Goal: Task Accomplishment & Management: Complete application form

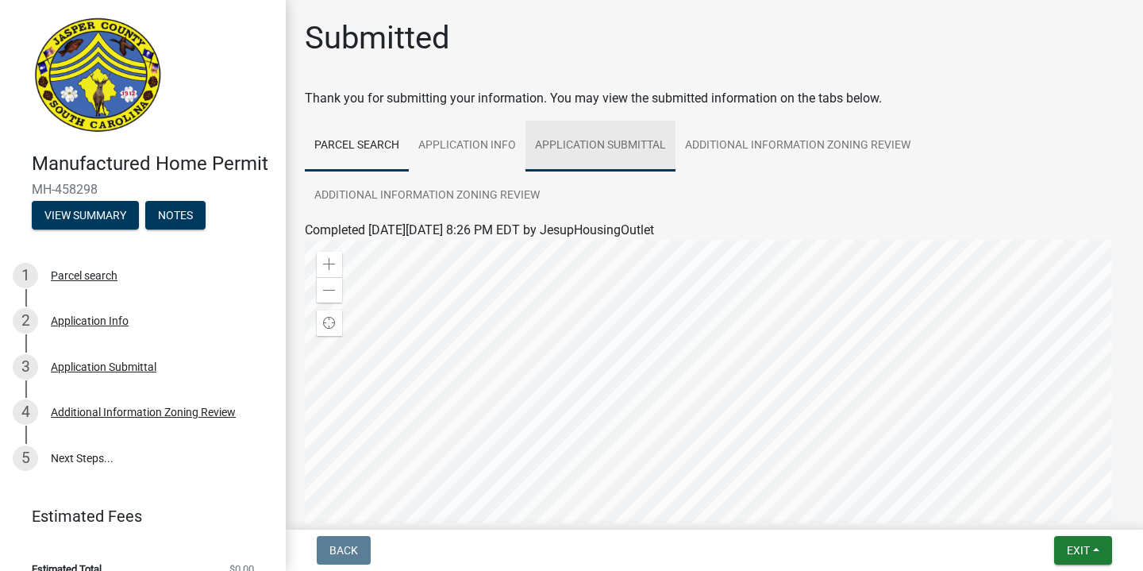
click at [663, 143] on link "Application Submittal" at bounding box center [601, 146] width 150 height 51
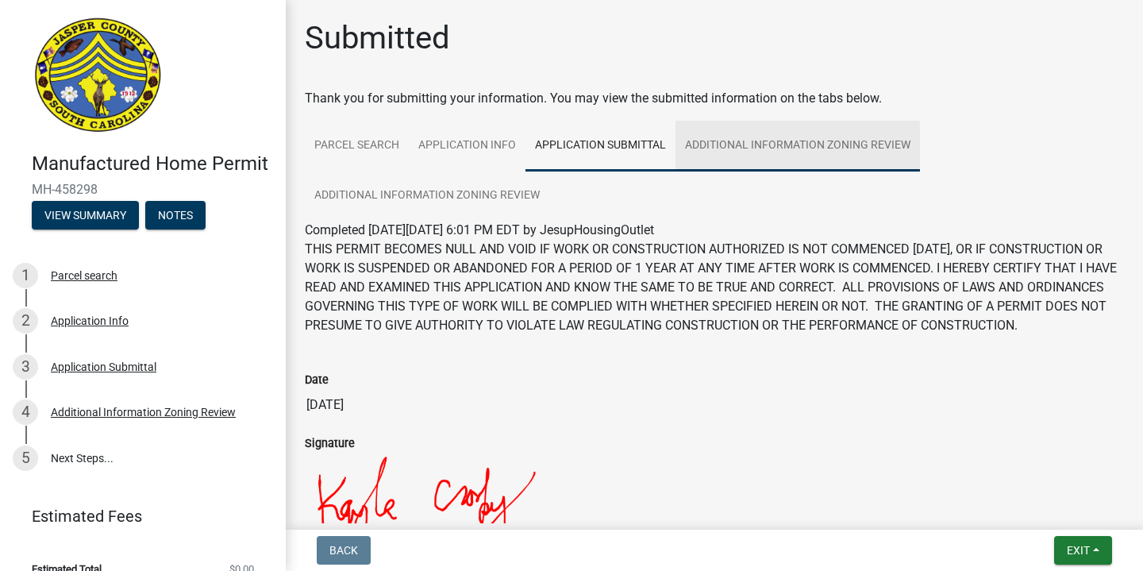
click at [731, 143] on link "Additional Information Zoning Review" at bounding box center [798, 146] width 245 height 51
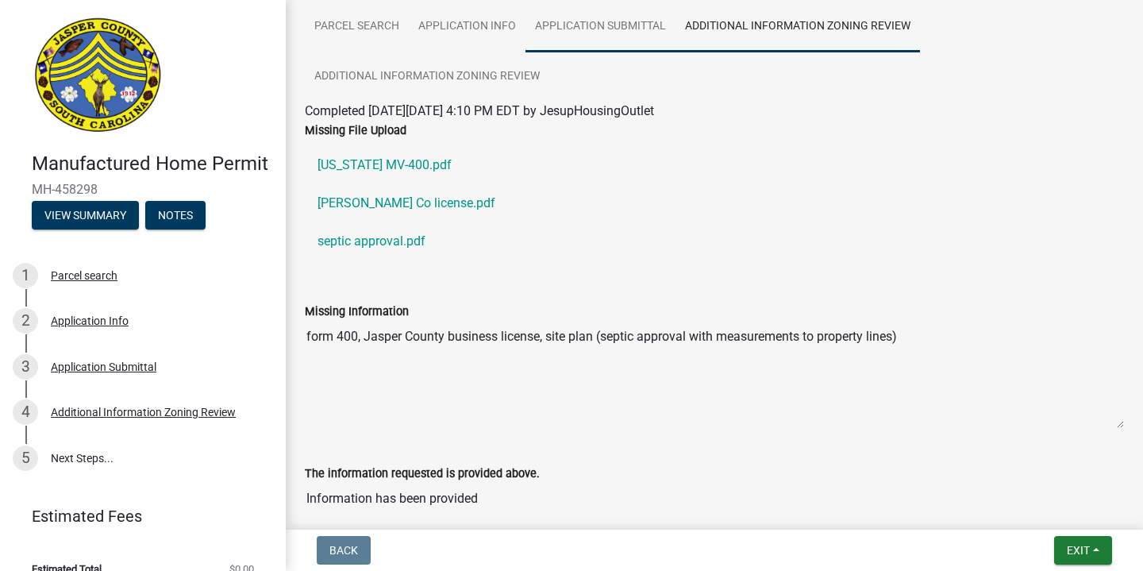
scroll to position [18, 0]
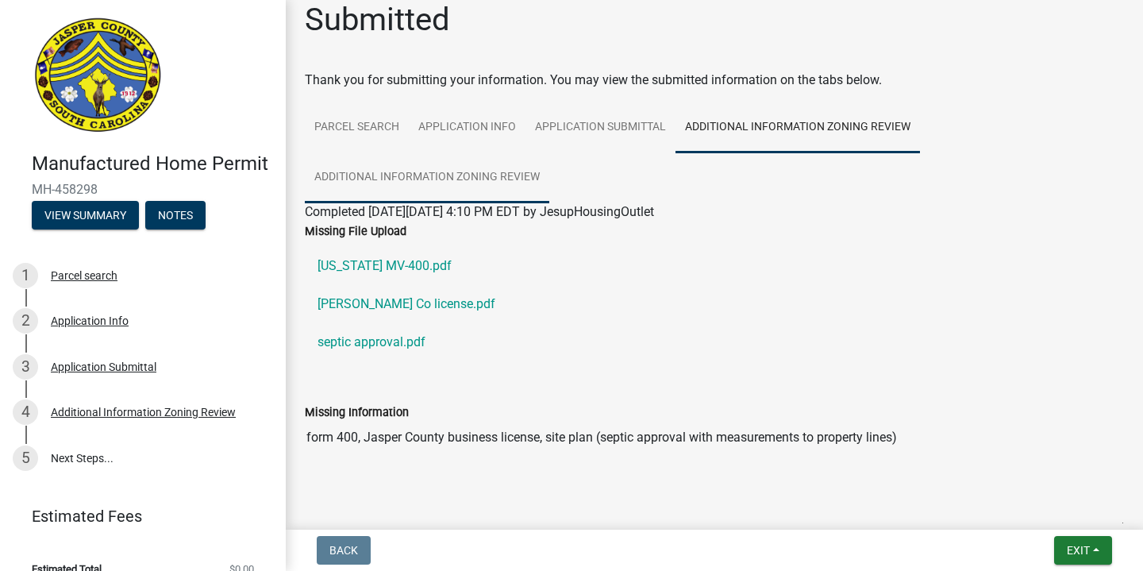
click at [496, 172] on link "Additional Information Zoning Review" at bounding box center [427, 177] width 245 height 51
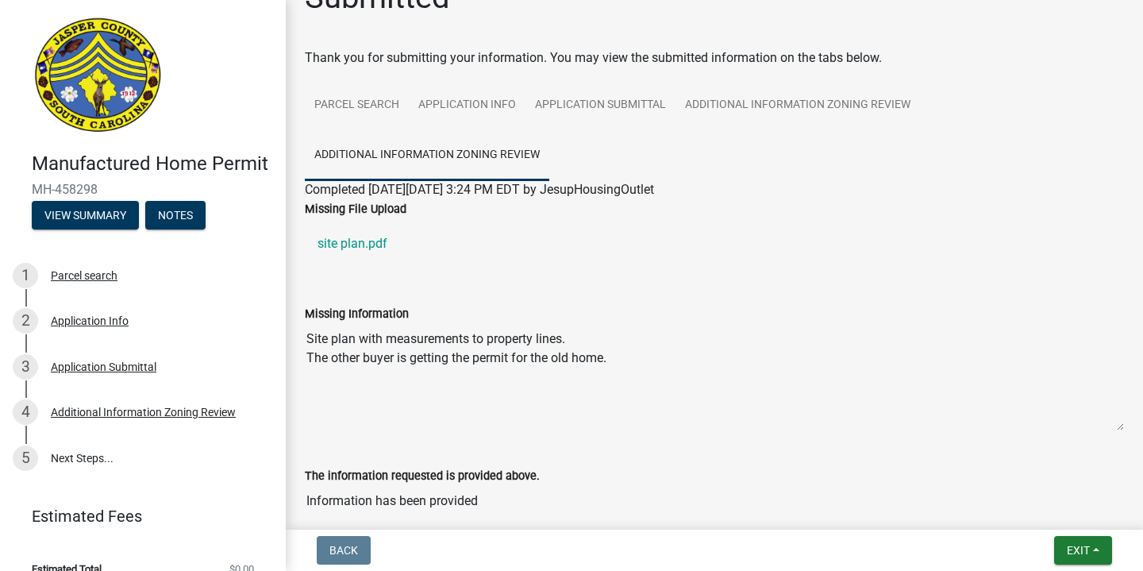
scroll to position [0, 0]
